Goal: Task Accomplishment & Management: Manage account settings

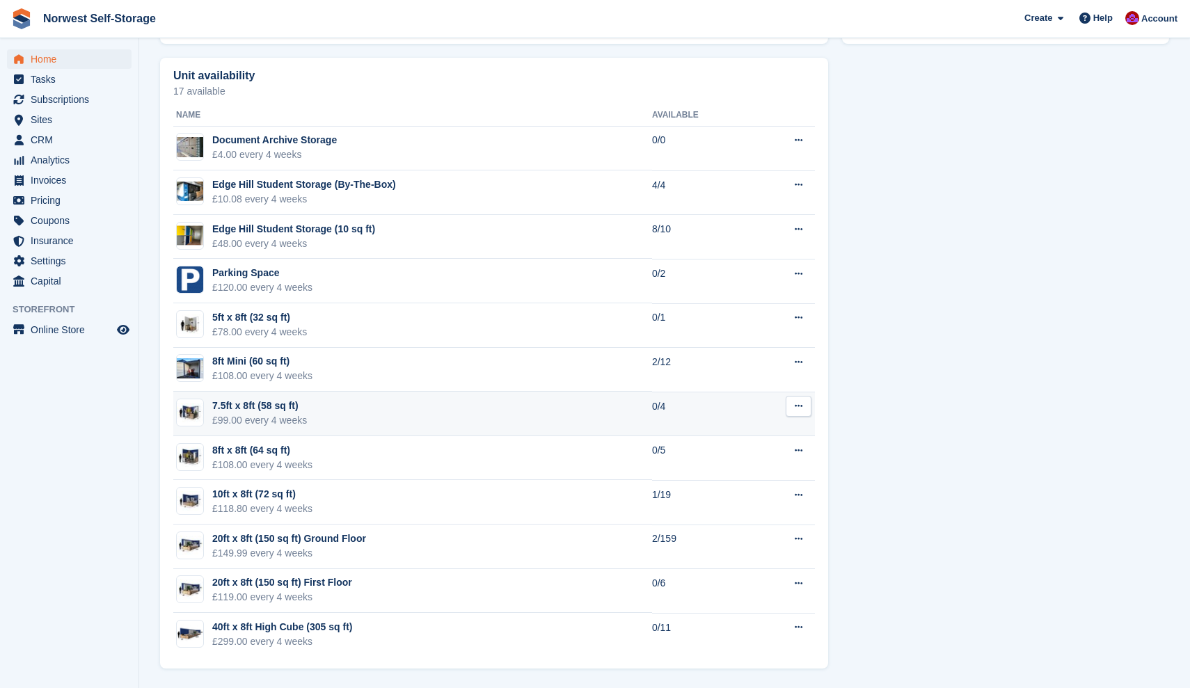
scroll to position [776, 0]
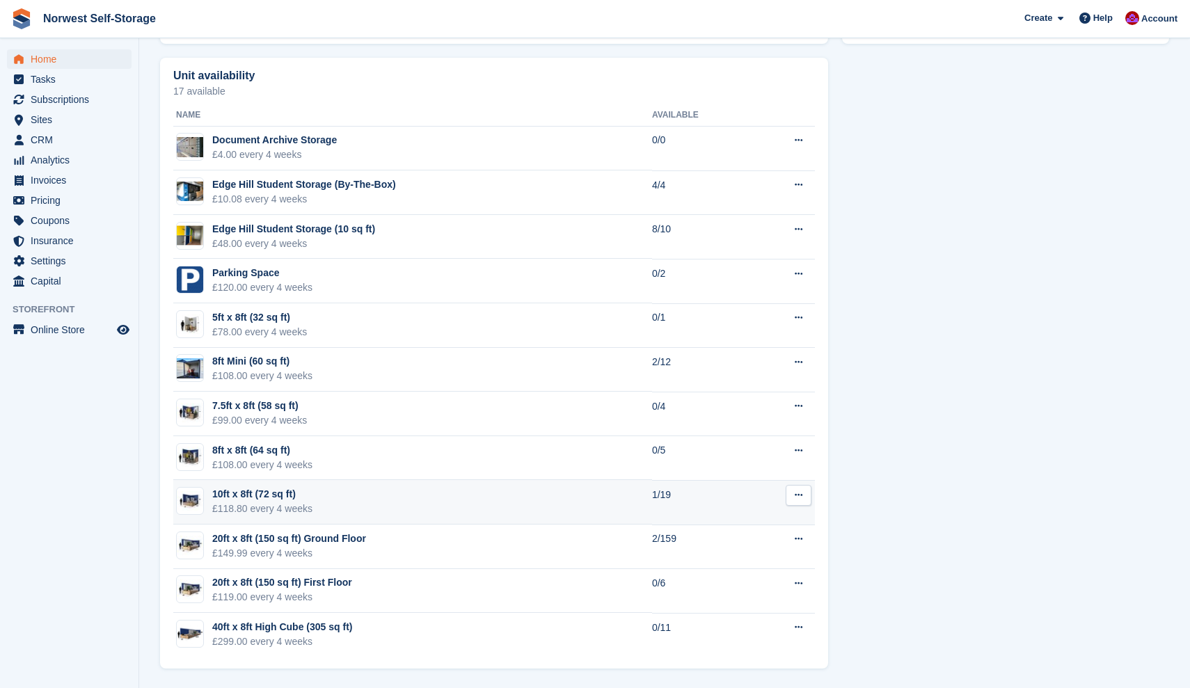
click at [245, 495] on div "10ft x 8ft (72 sq ft)" at bounding box center [262, 494] width 100 height 15
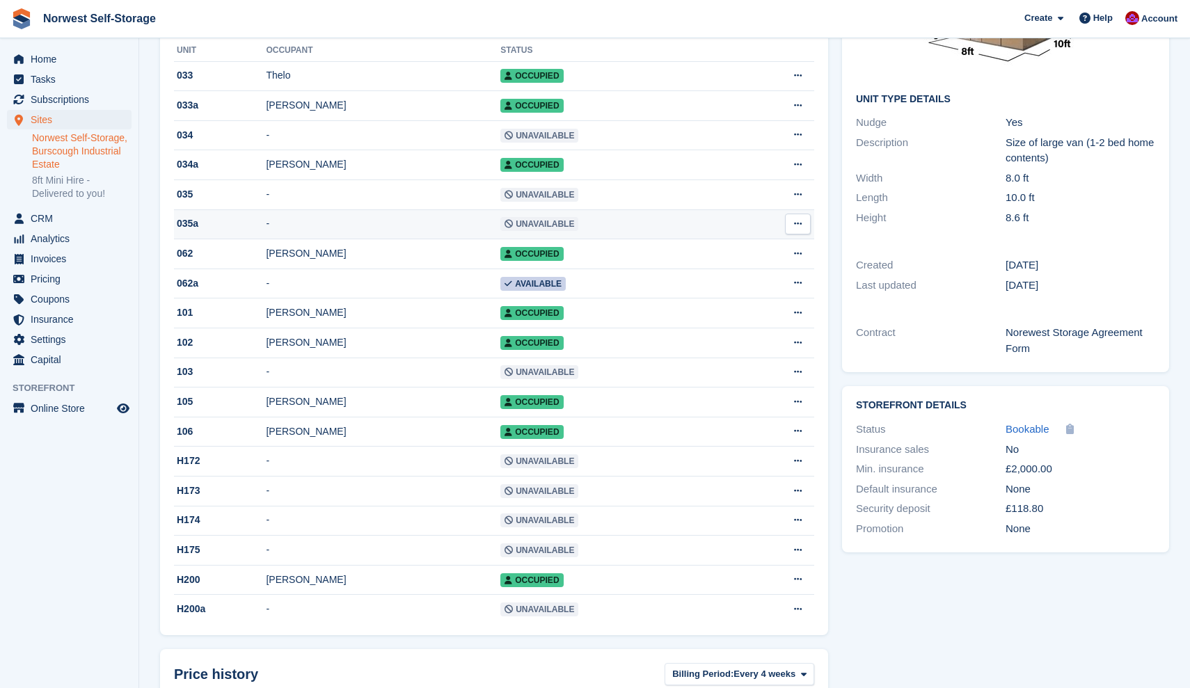
scroll to position [218, 0]
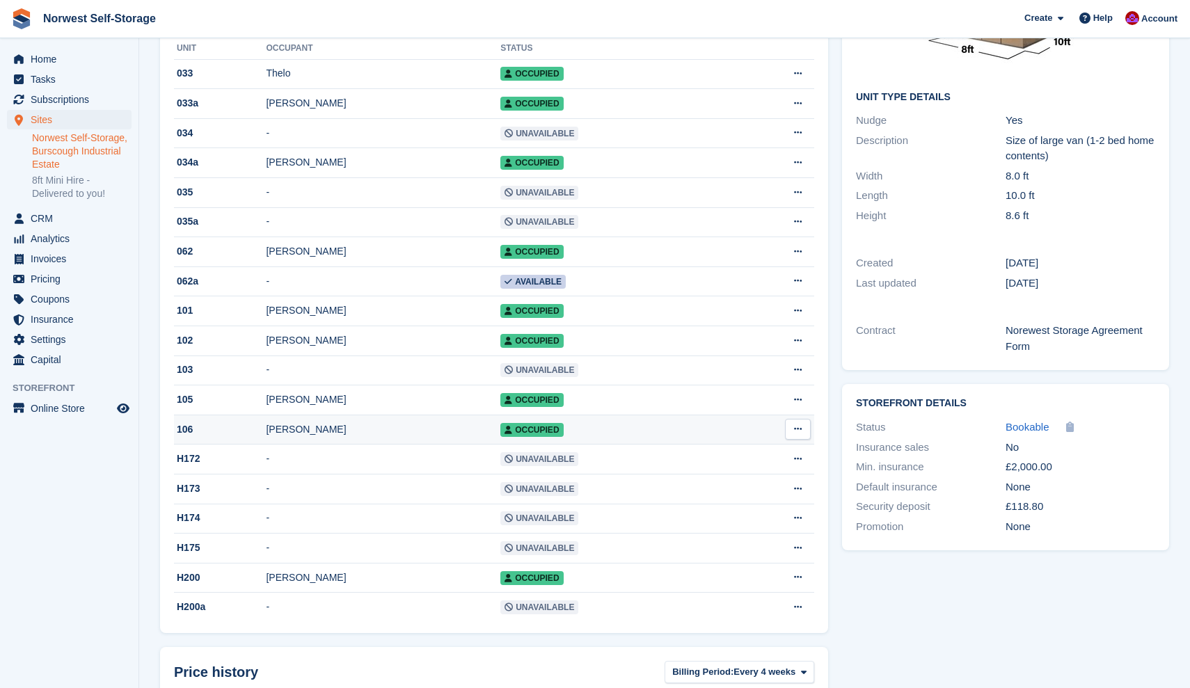
click at [241, 433] on div "106" at bounding box center [220, 429] width 92 height 15
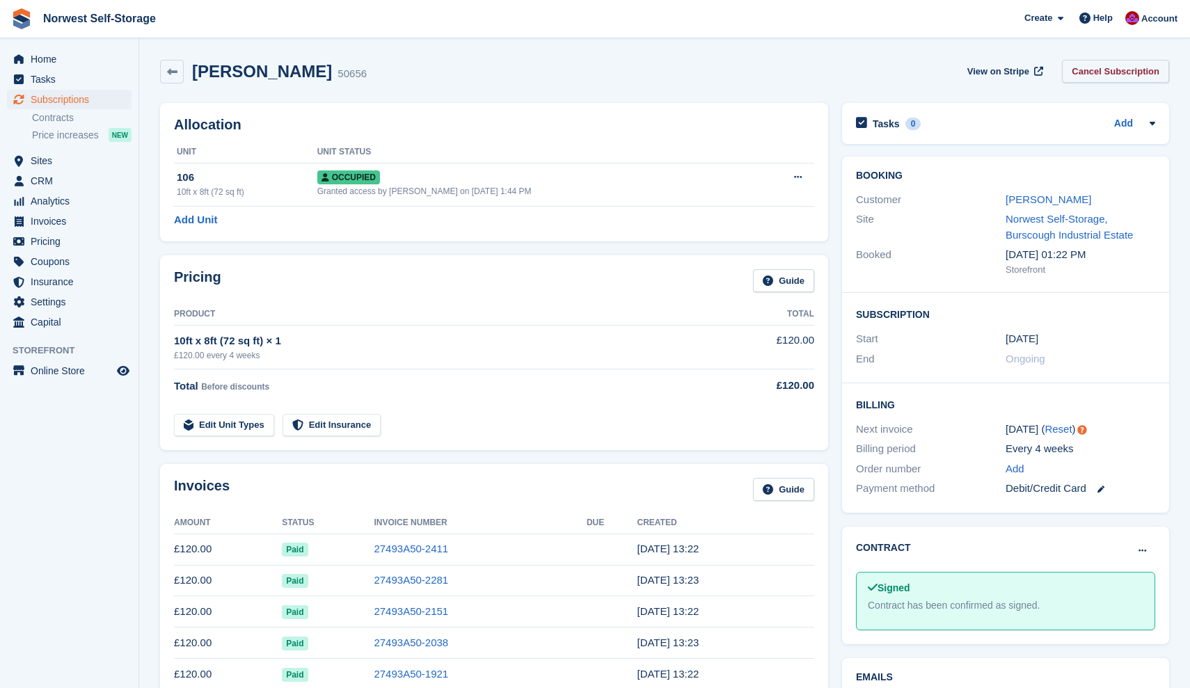
click at [1110, 68] on link "Cancel Subscription" at bounding box center [1115, 71] width 107 height 23
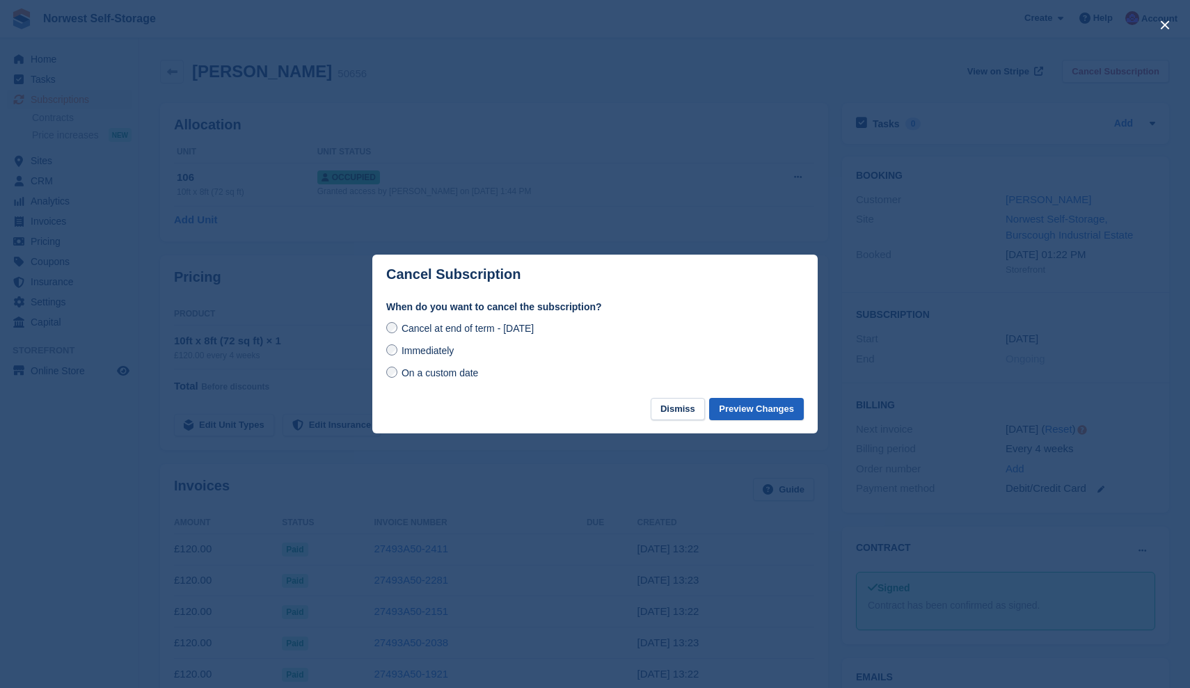
click at [750, 409] on button "Preview Changes" at bounding box center [756, 409] width 95 height 23
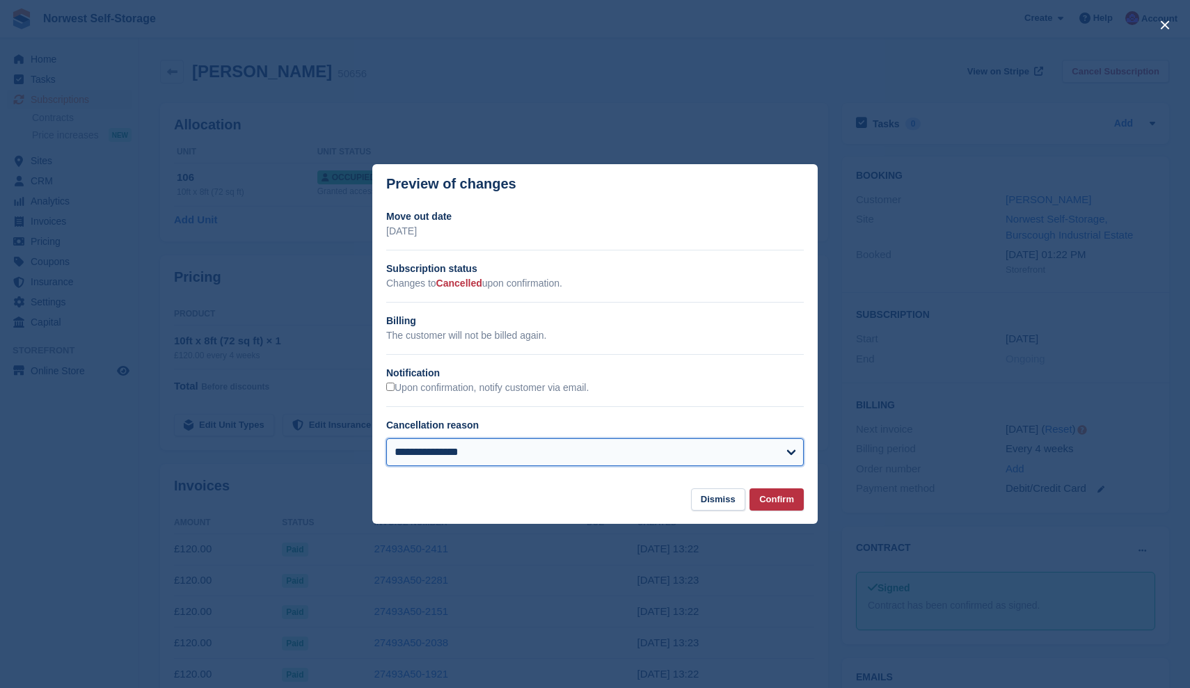
select select "**********"
click at [772, 492] on button "Confirm" at bounding box center [776, 499] width 54 height 23
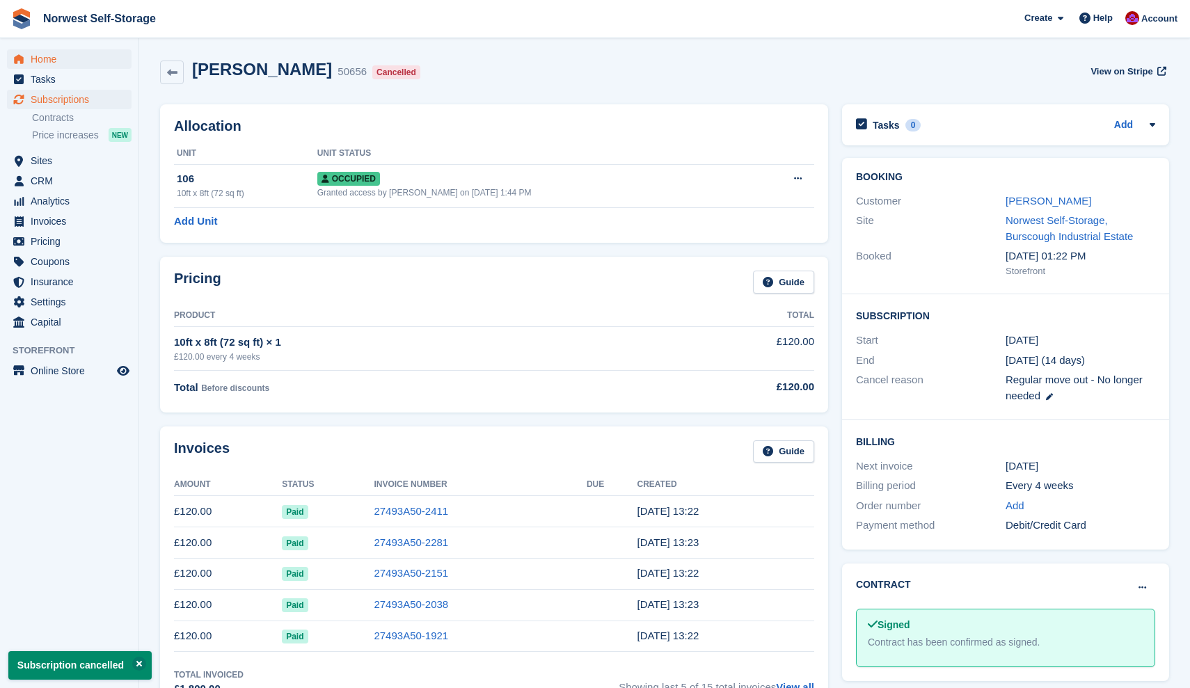
click at [38, 52] on span "Home" at bounding box center [72, 58] width 83 height 19
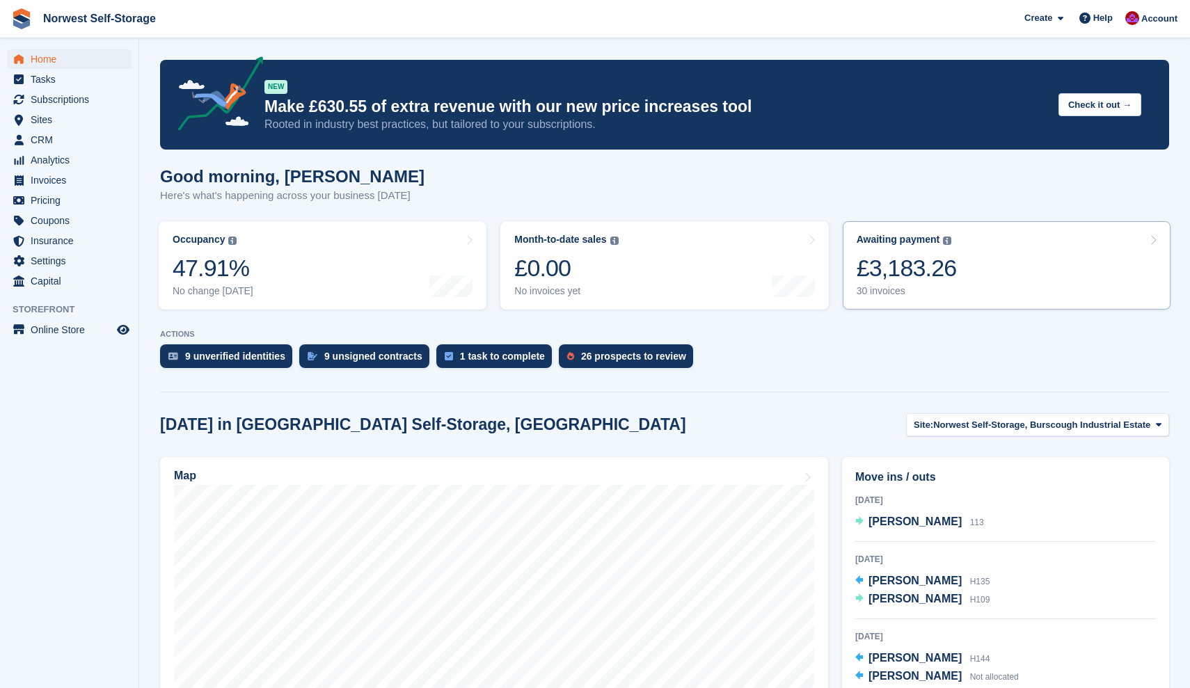
click at [999, 267] on link "Awaiting payment The total outstanding balance on all open invoices. £3,183.26 …" at bounding box center [1007, 265] width 328 height 88
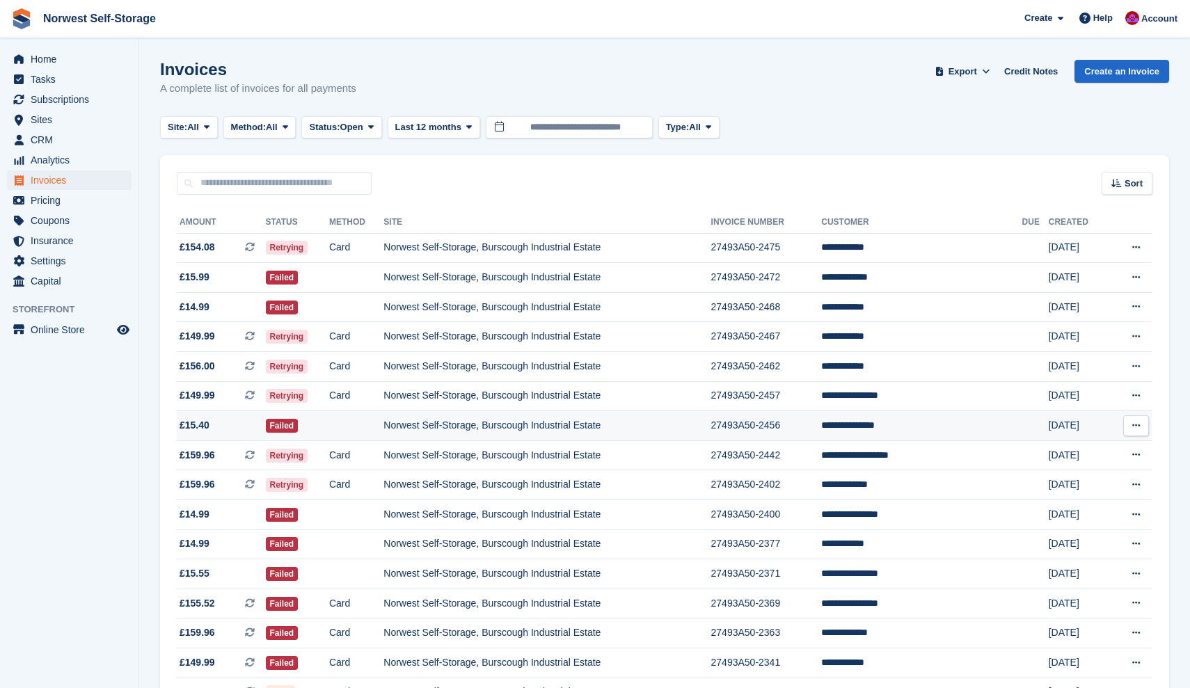
click at [228, 431] on span "£15.40" at bounding box center [221, 425] width 89 height 15
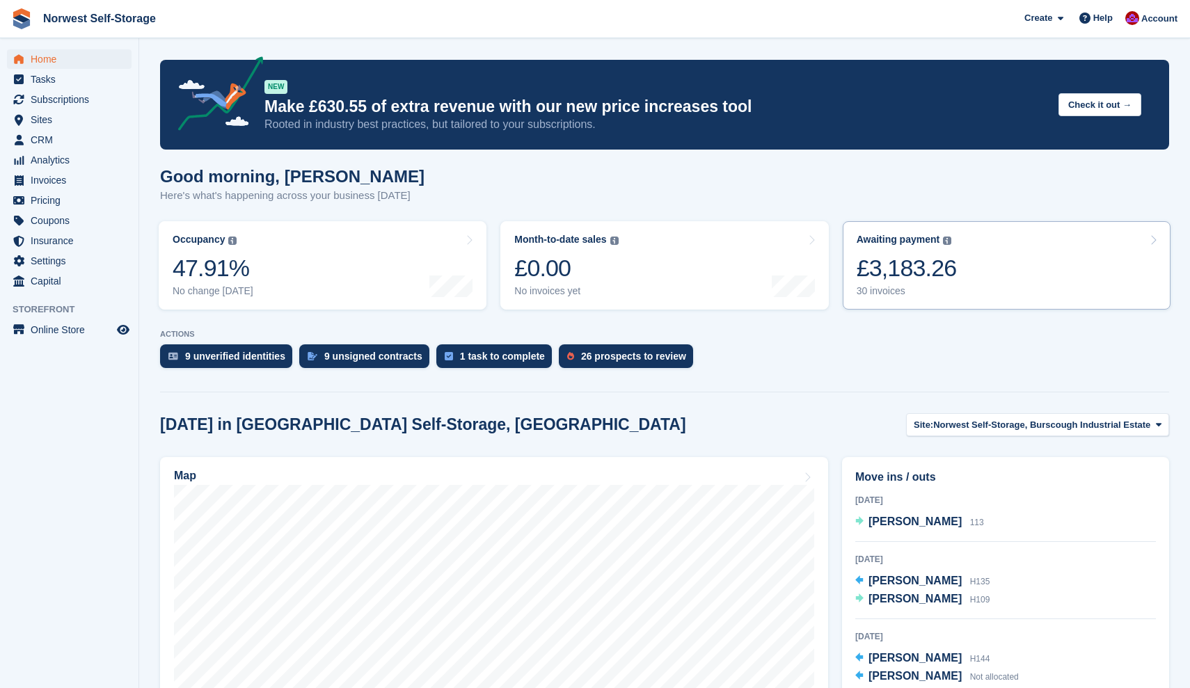
click at [992, 264] on link "Awaiting payment The total outstanding balance on all open invoices. £3,183.26 …" at bounding box center [1007, 265] width 328 height 88
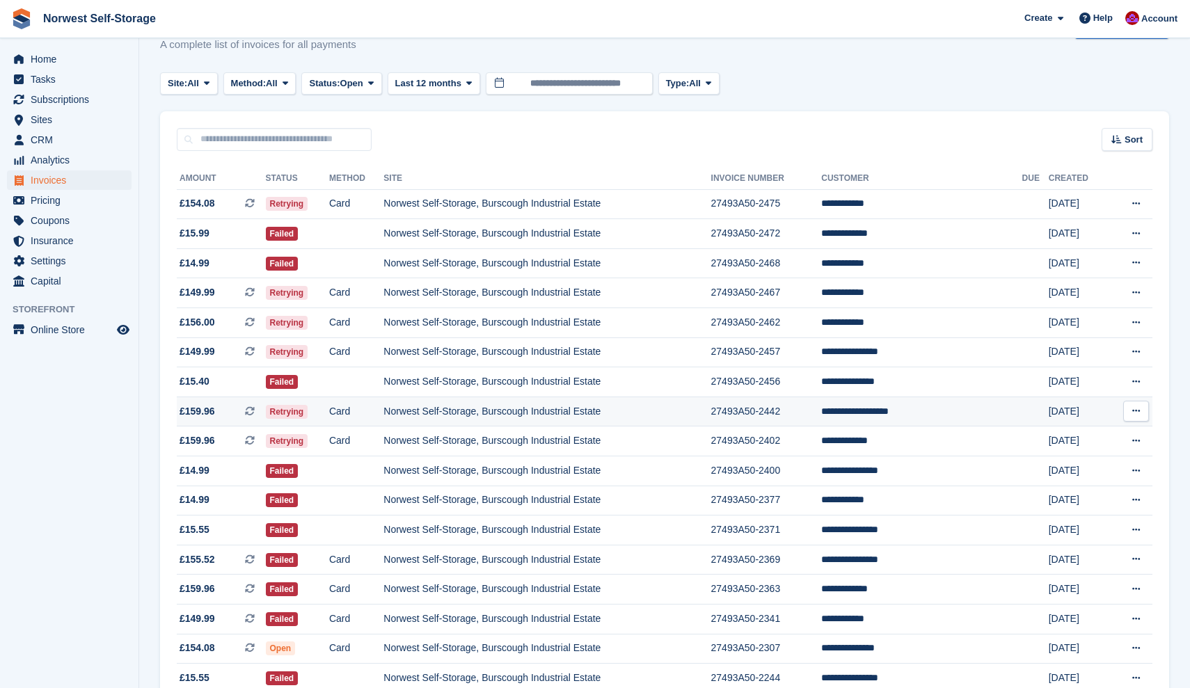
scroll to position [52, 0]
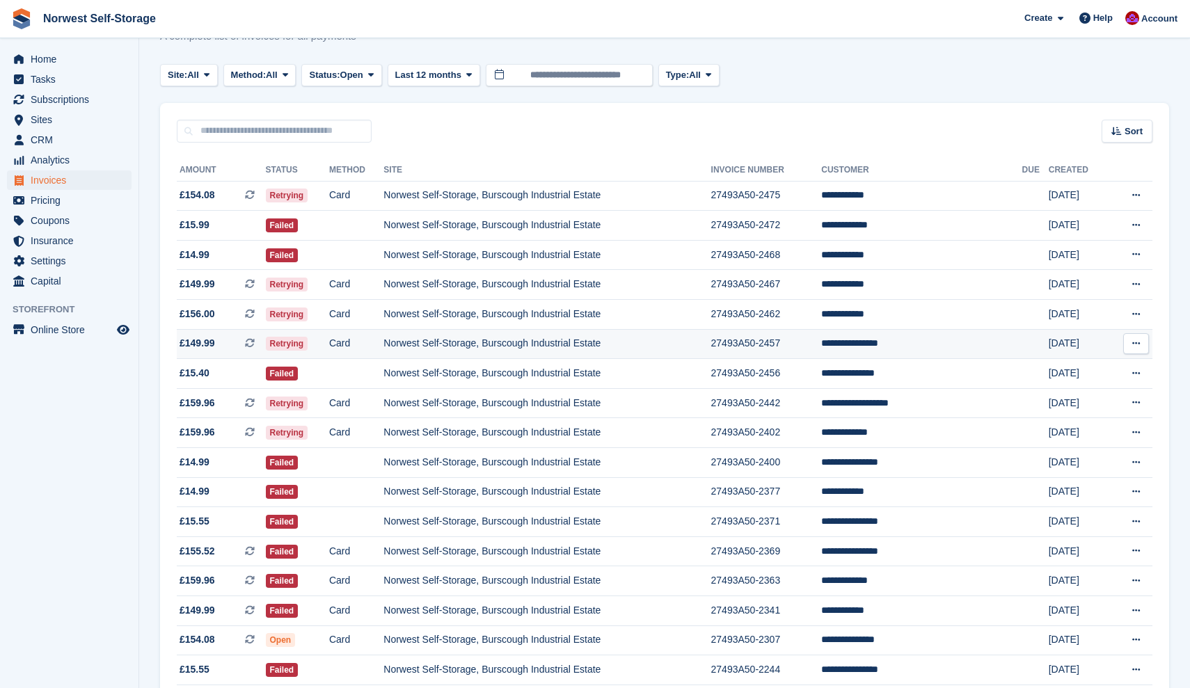
click at [238, 344] on span "£149.99 This is a recurring subscription invoice." at bounding box center [221, 343] width 89 height 15
click at [234, 437] on span "£159.96 This is a recurring subscription invoice." at bounding box center [221, 432] width 89 height 15
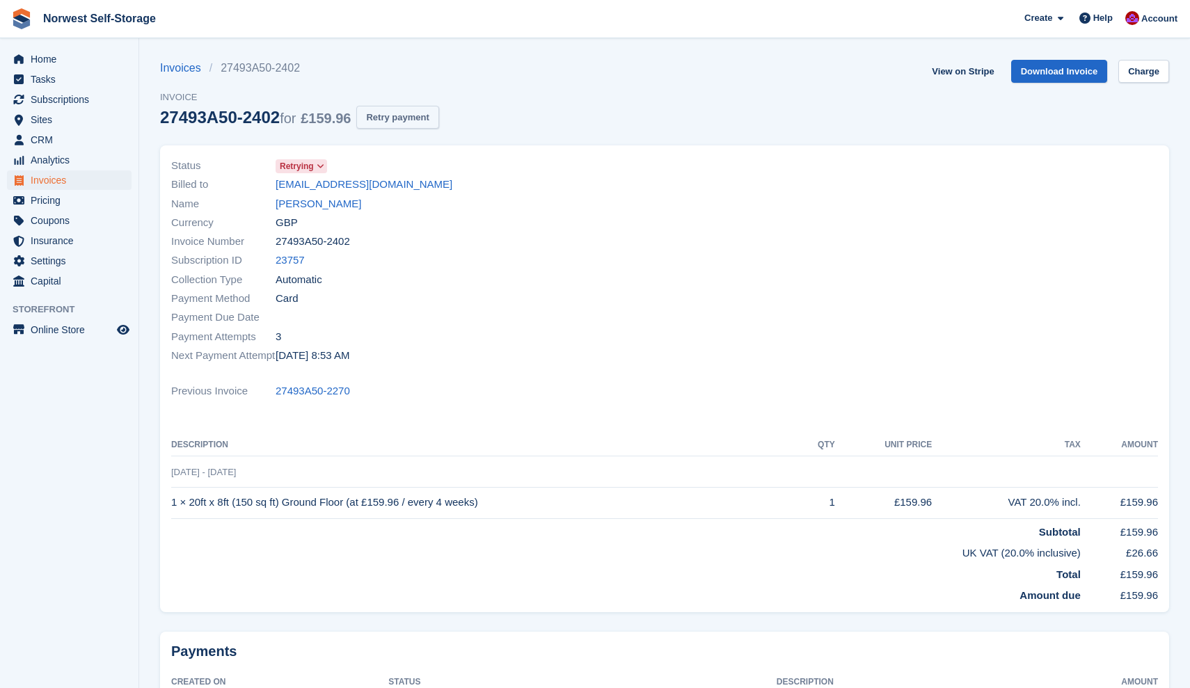
click at [419, 117] on button "Retry payment" at bounding box center [397, 117] width 82 height 23
click at [45, 56] on span "Home" at bounding box center [72, 58] width 83 height 19
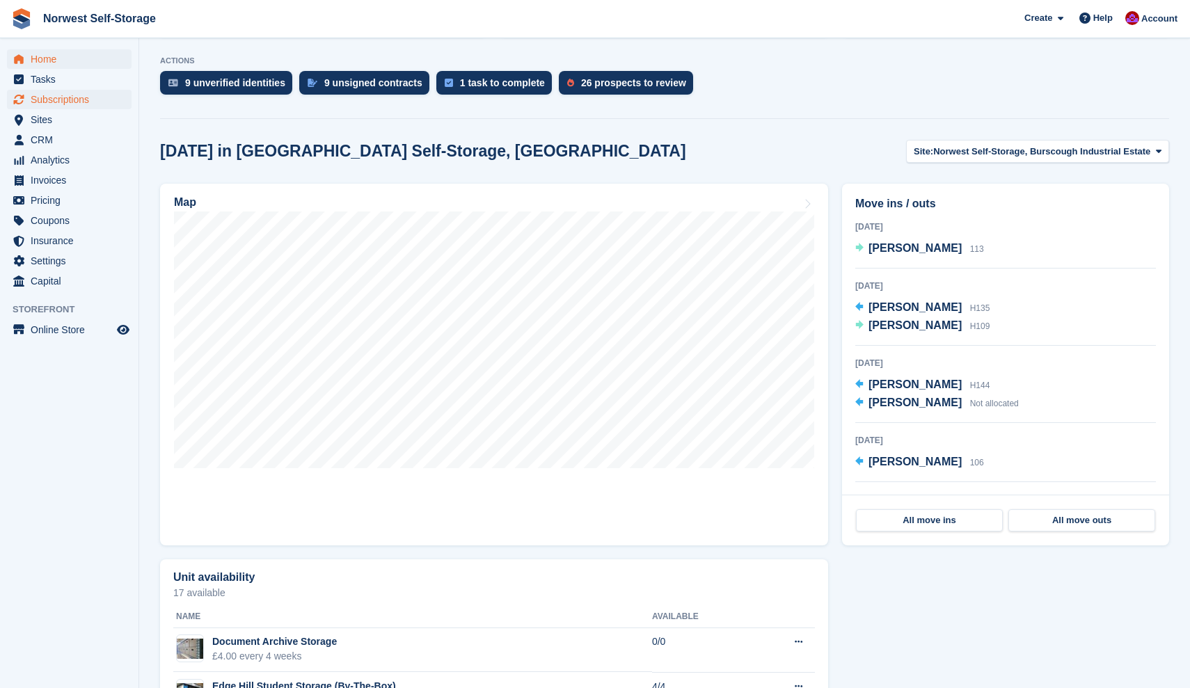
click at [57, 96] on span "Subscriptions" at bounding box center [72, 99] width 83 height 19
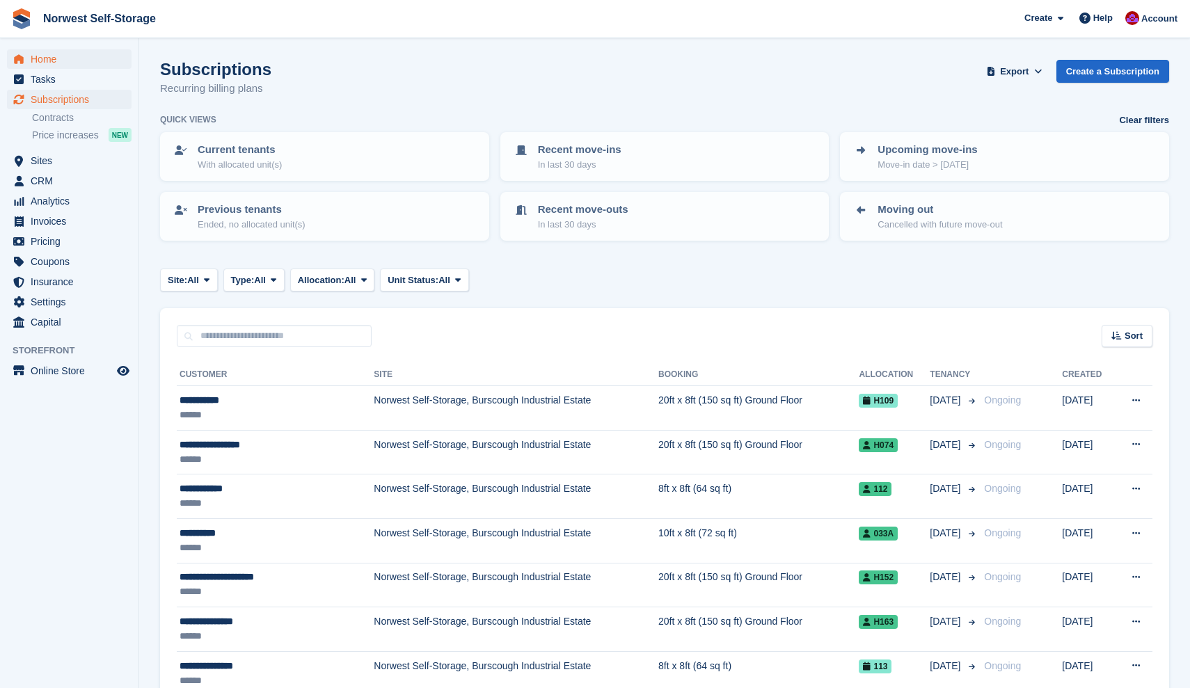
click at [44, 57] on span "Home" at bounding box center [72, 58] width 83 height 19
